Goal: Information Seeking & Learning: Learn about a topic

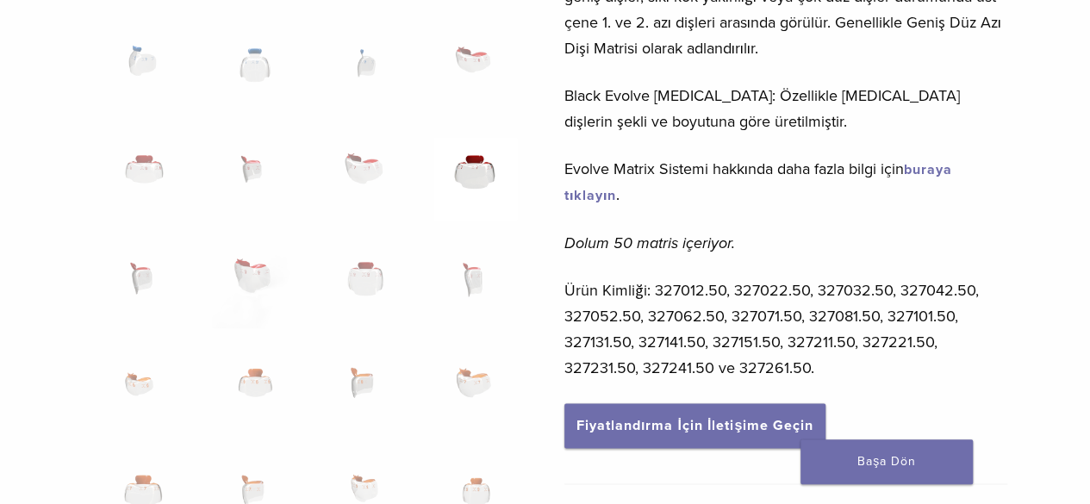
scroll to position [862, 0]
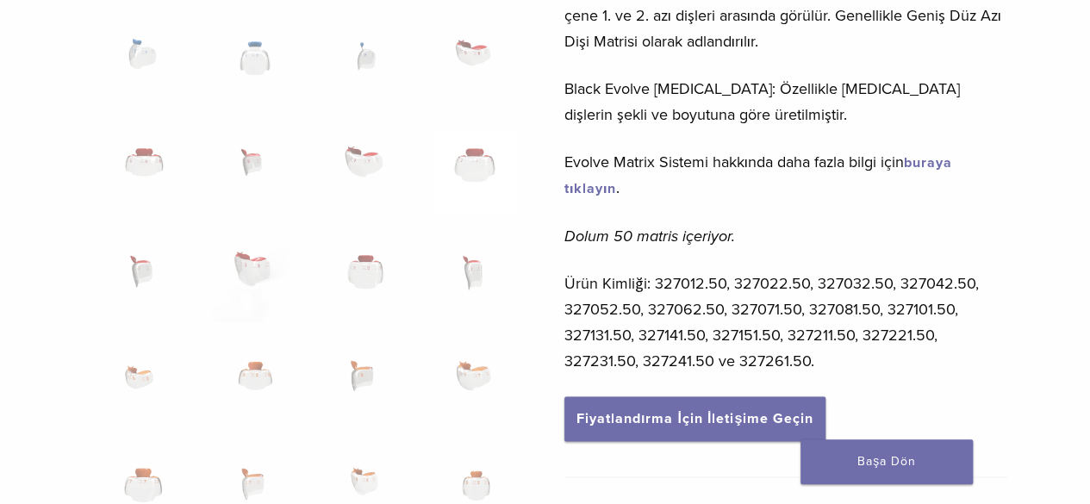
click at [590, 166] on font "buraya tıklayın" at bounding box center [758, 175] width 388 height 43
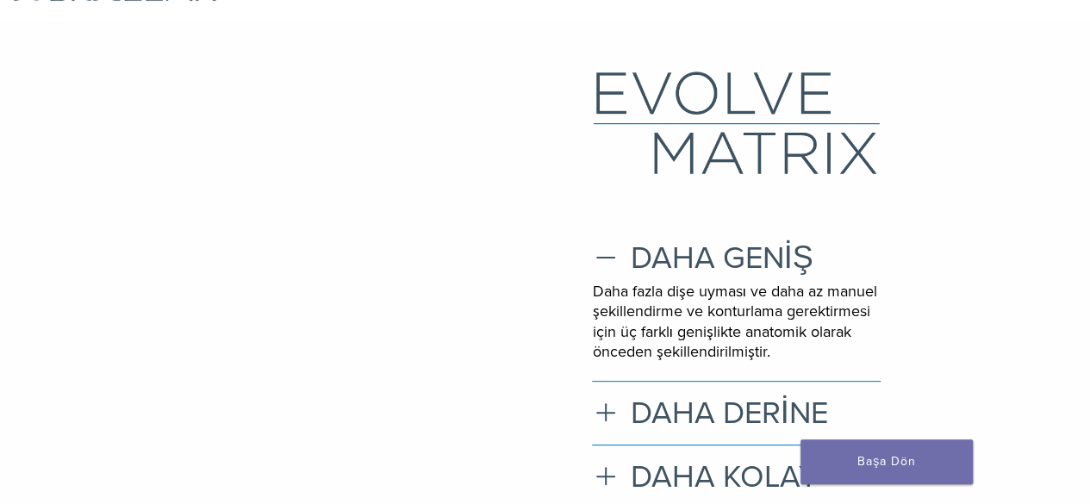
scroll to position [172, 0]
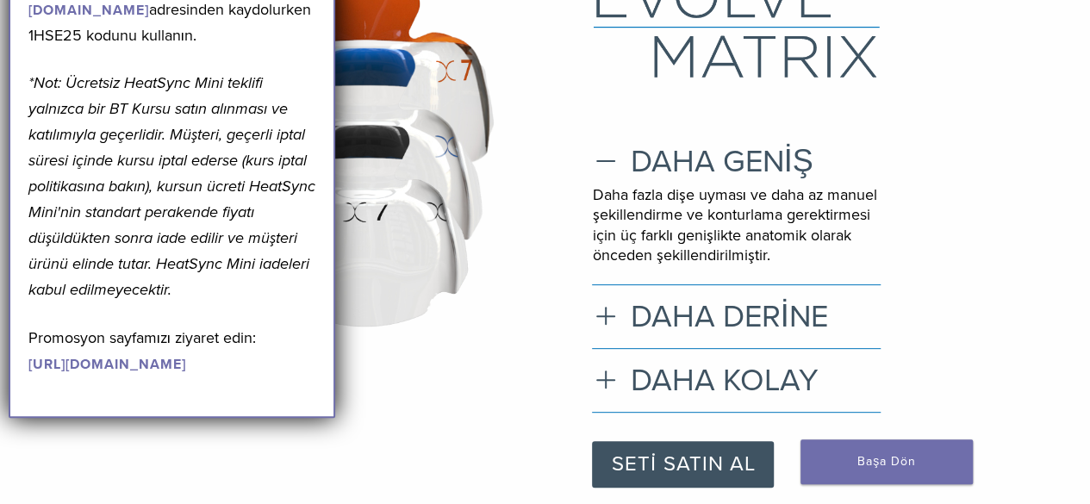
click at [503, 299] on icon at bounding box center [364, 163] width 383 height 383
click at [524, 298] on icon at bounding box center [364, 163] width 383 height 383
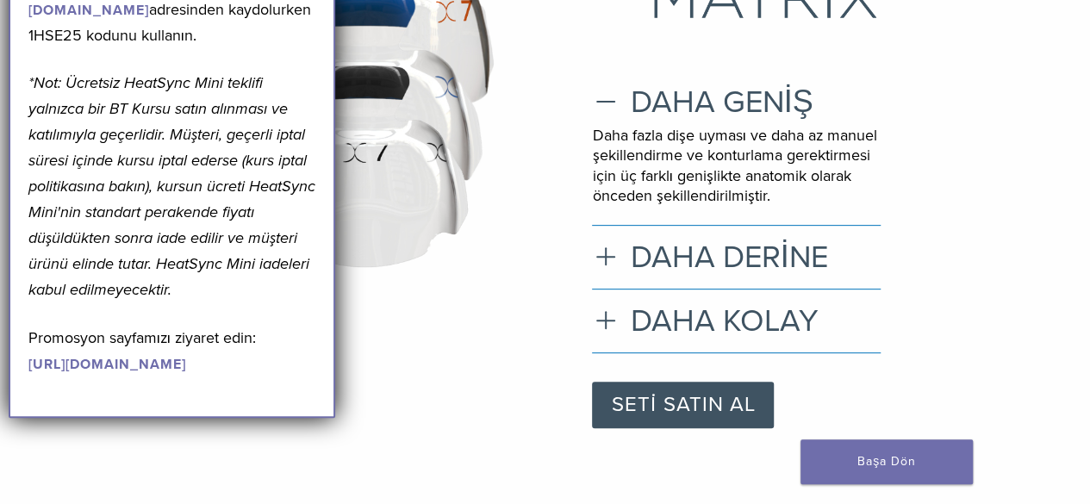
scroll to position [259, 0]
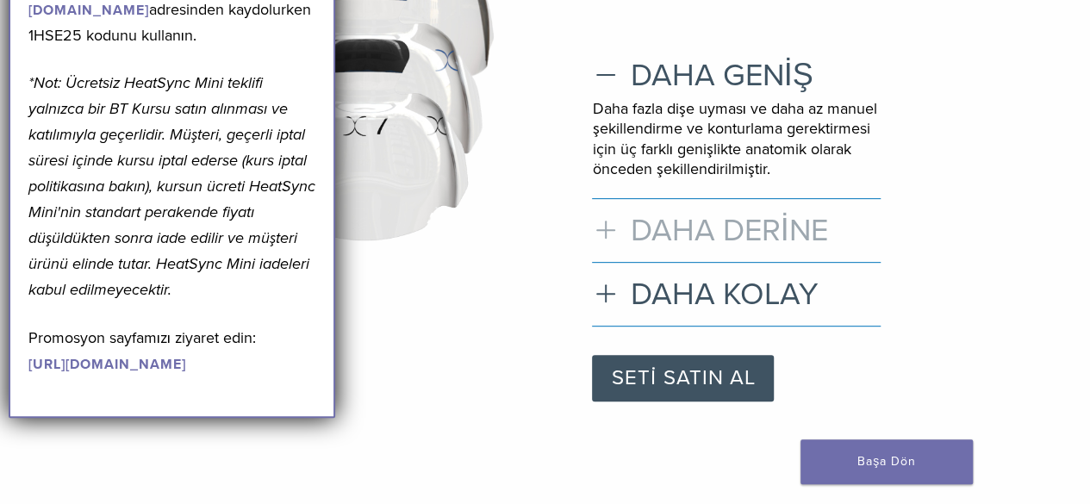
click at [610, 230] on h3 "DAHA DERİNE" at bounding box center [736, 230] width 289 height 37
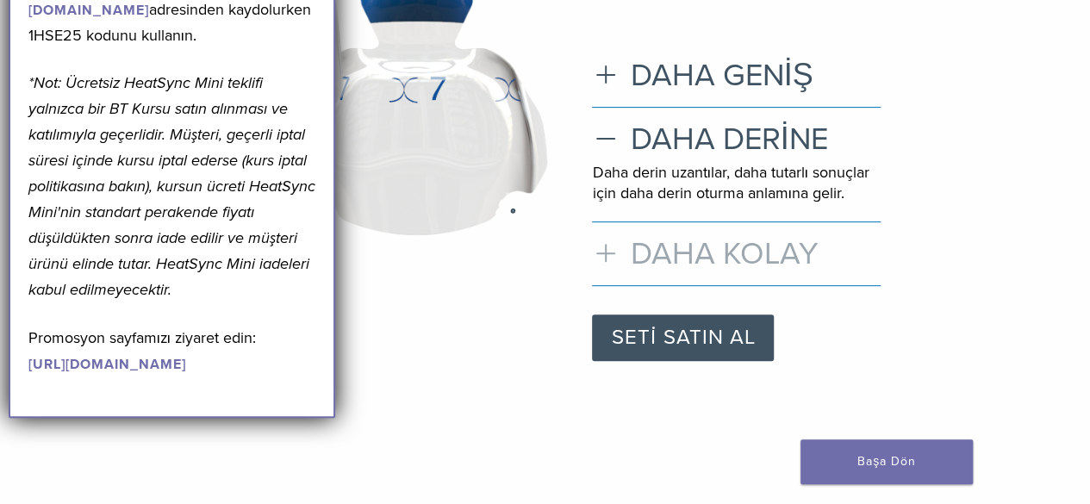
click at [603, 249] on h3 "DAHA KOLAY" at bounding box center [736, 253] width 289 height 37
